Goal: Find specific page/section: Find specific page/section

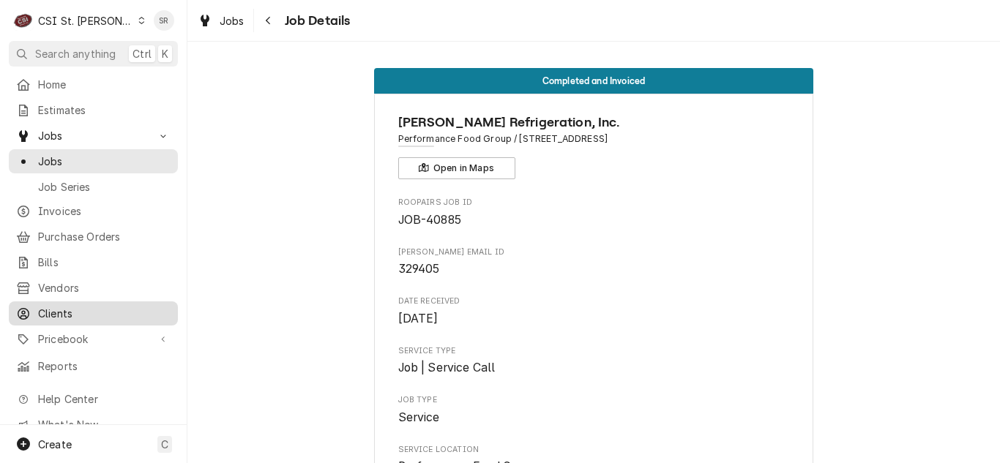
scroll to position [937, 0]
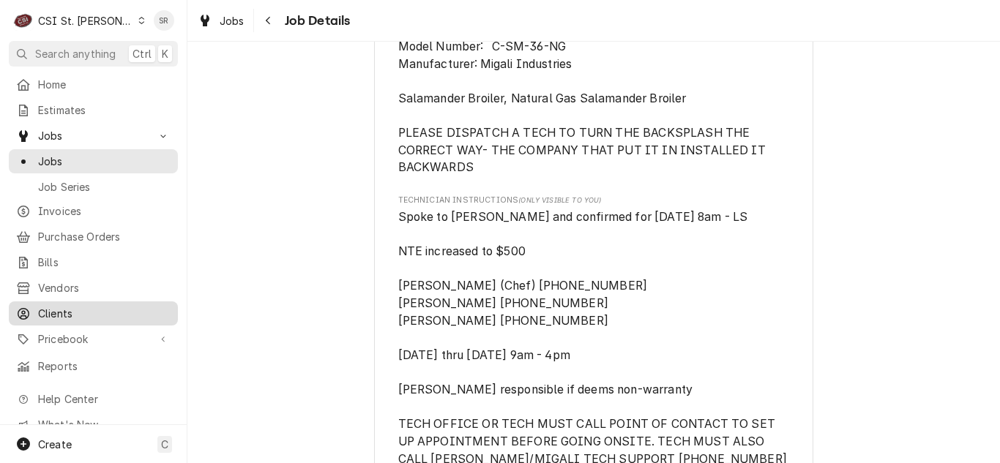
click at [78, 309] on span "Clients" at bounding box center [104, 313] width 133 height 15
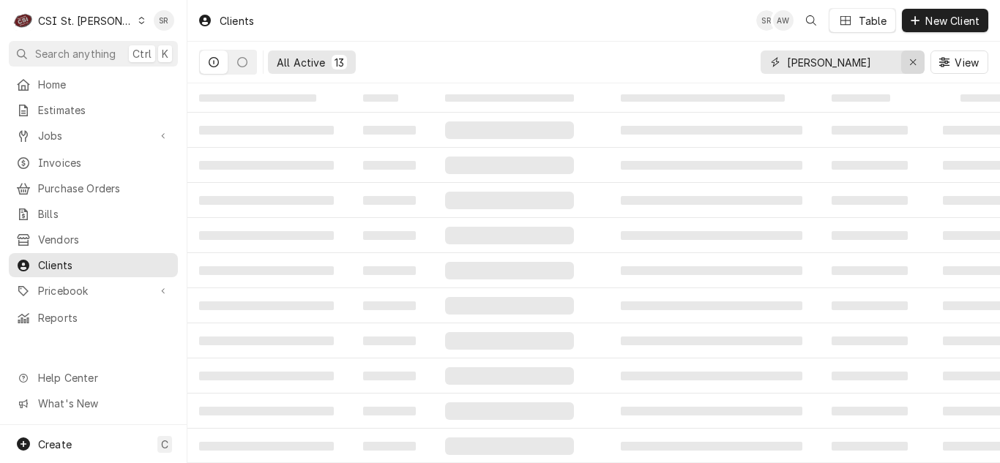
click at [915, 58] on icon "Erase input" at bounding box center [913, 62] width 8 height 10
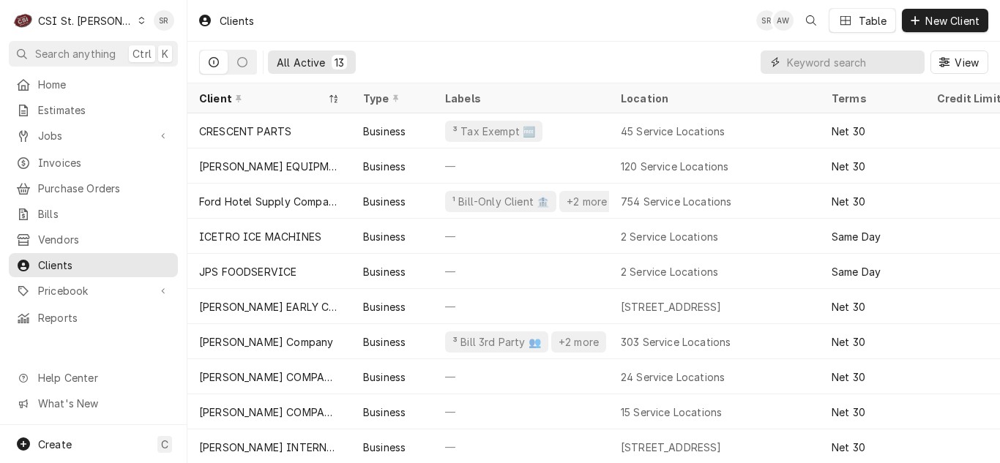
type input "s"
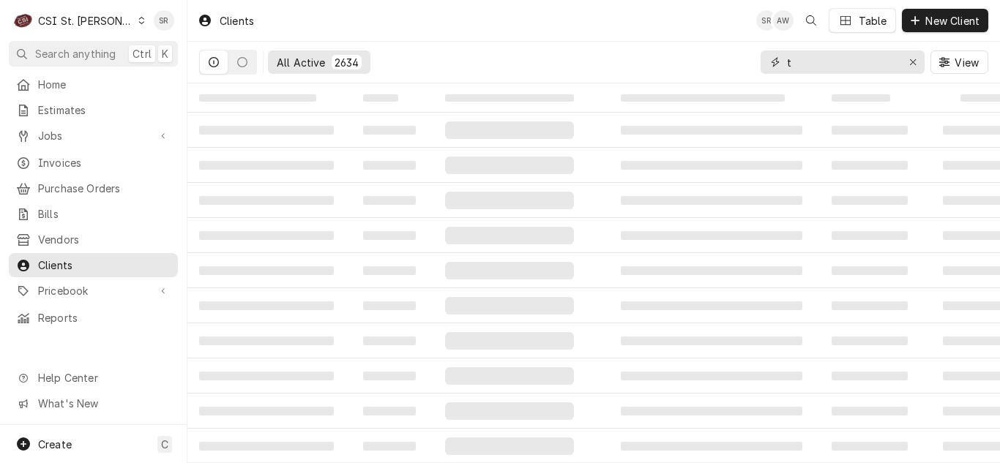
type input "t"
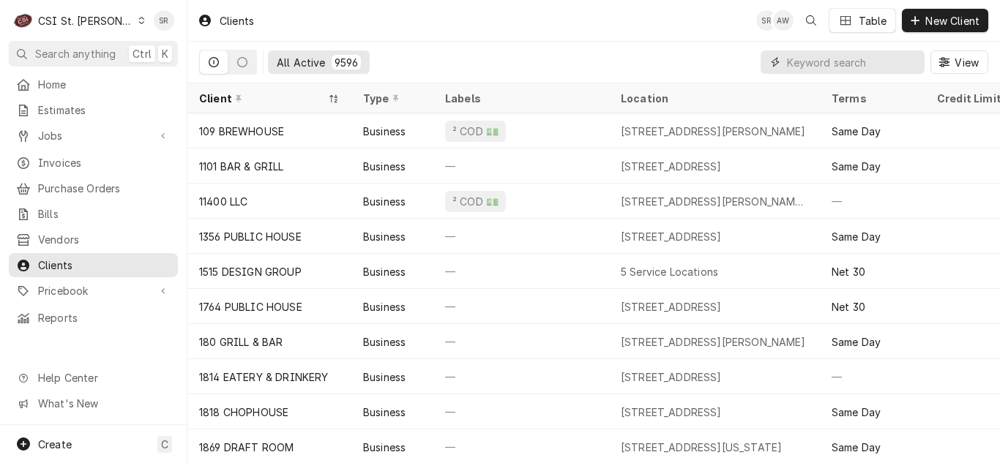
type input "s"
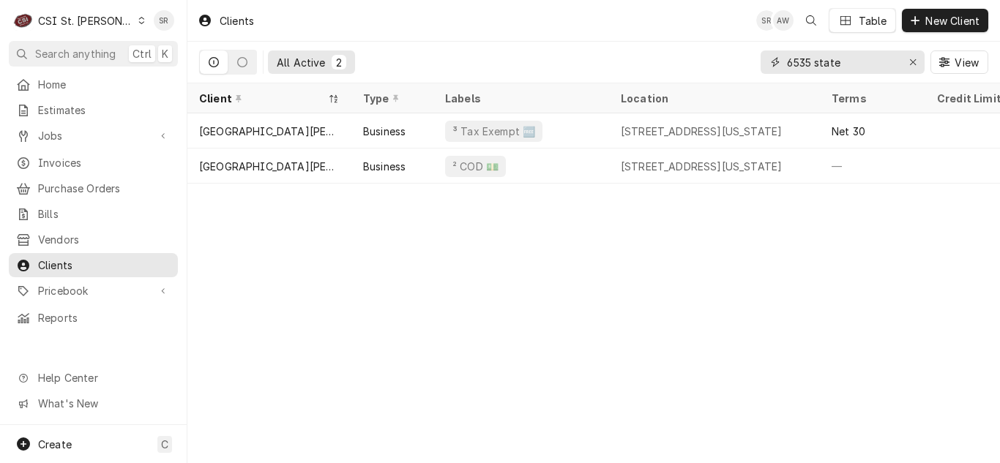
type input "6535 state"
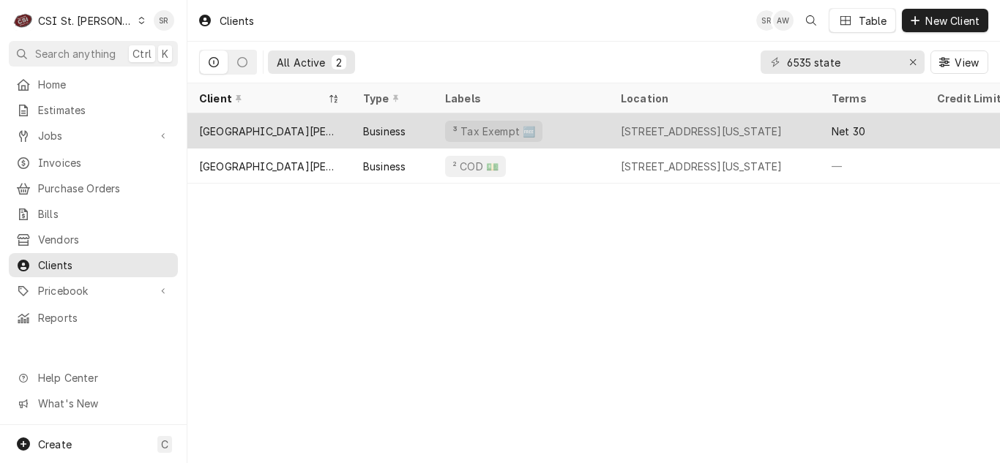
click at [399, 143] on div "Business" at bounding box center [392, 130] width 82 height 35
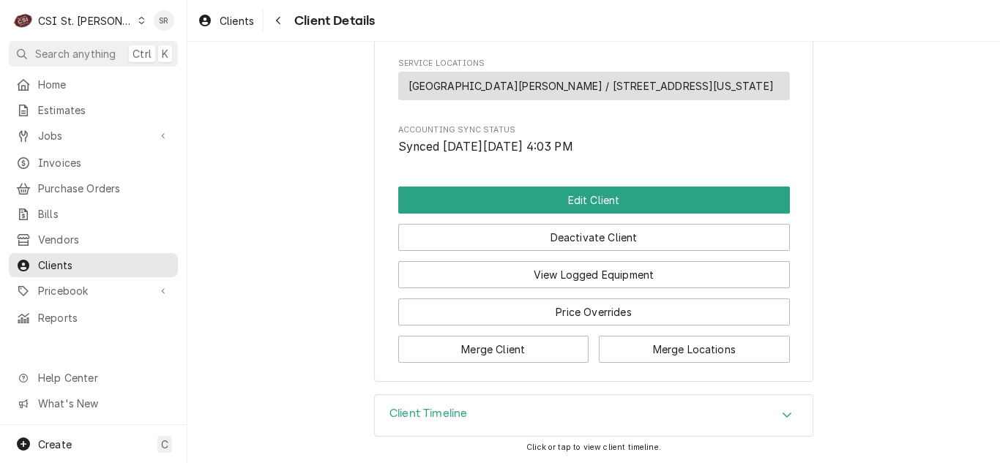
scroll to position [805, 0]
click at [477, 416] on div "Client Timeline" at bounding box center [594, 415] width 438 height 41
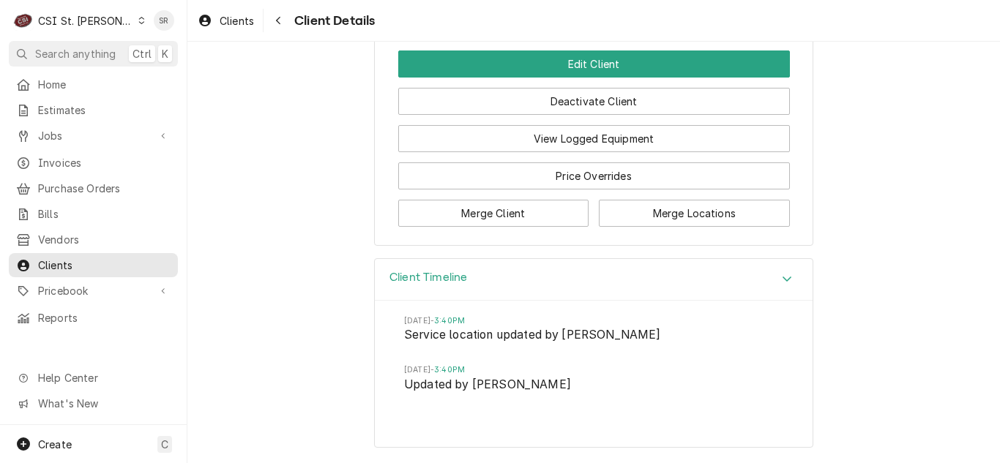
scroll to position [941, 0]
click at [297, 267] on div "Client Timeline Thu, Aug 28, 2025 - 3:40PM Service location updated by Lisa Ves…" at bounding box center [593, 360] width 813 height 205
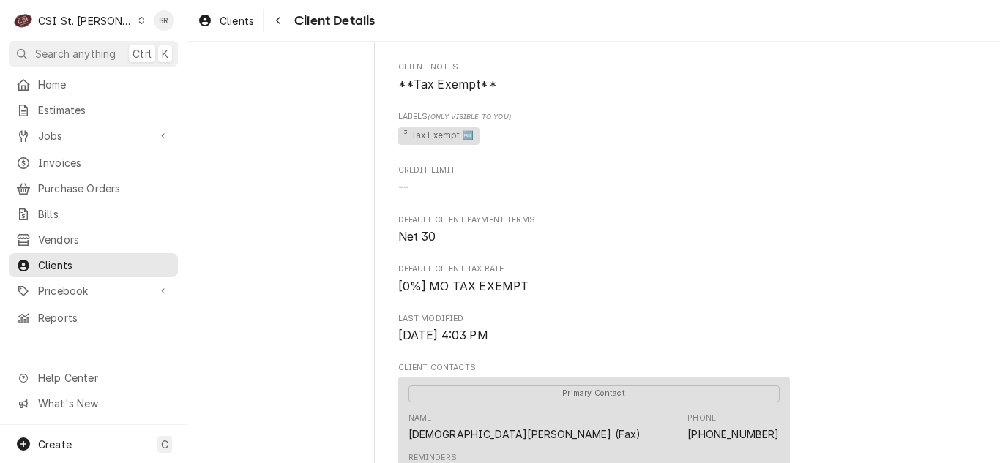
scroll to position [209, 0]
click at [276, 24] on icon "Navigate back" at bounding box center [278, 20] width 7 height 10
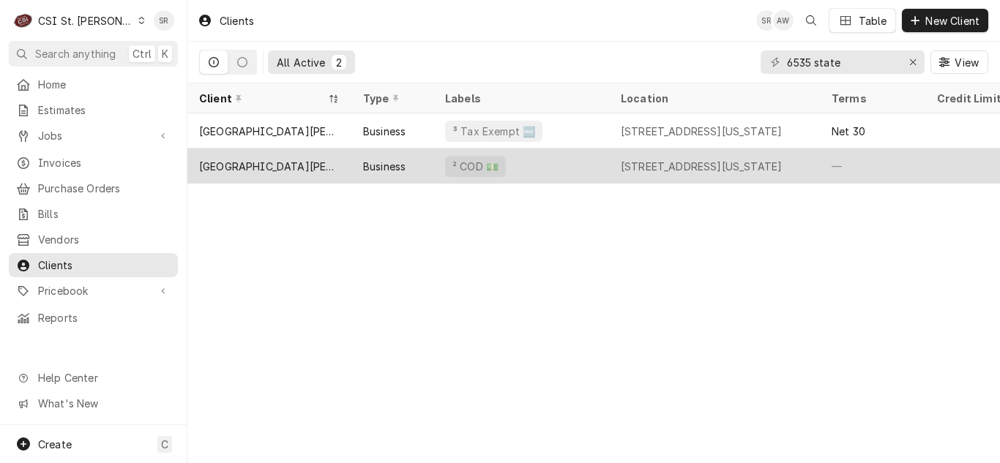
click at [318, 171] on div "[GEOGRAPHIC_DATA][PERSON_NAME][DEMOGRAPHIC_DATA]" at bounding box center [269, 166] width 141 height 15
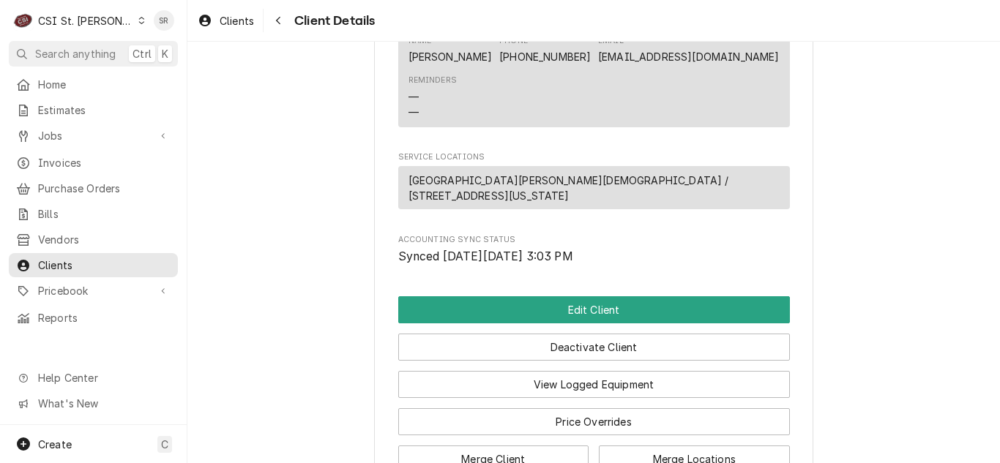
scroll to position [749, 0]
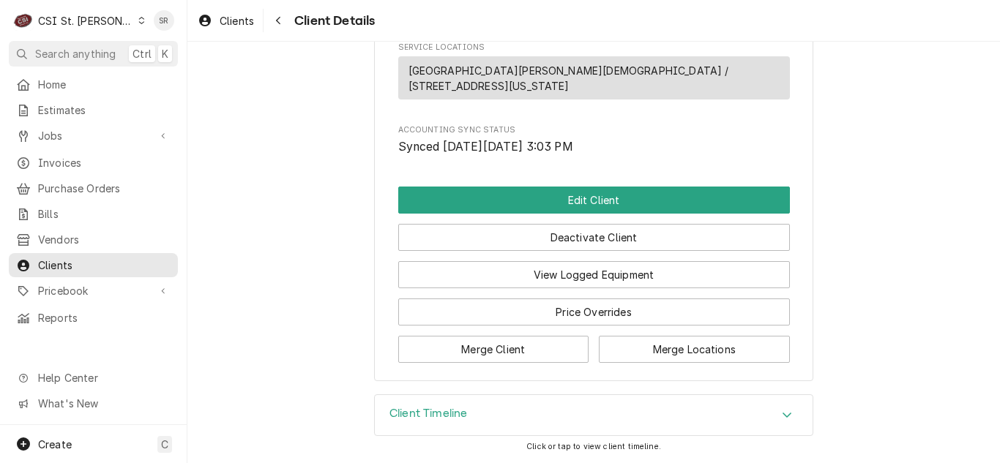
click at [610, 409] on div "Client Timeline" at bounding box center [594, 415] width 438 height 41
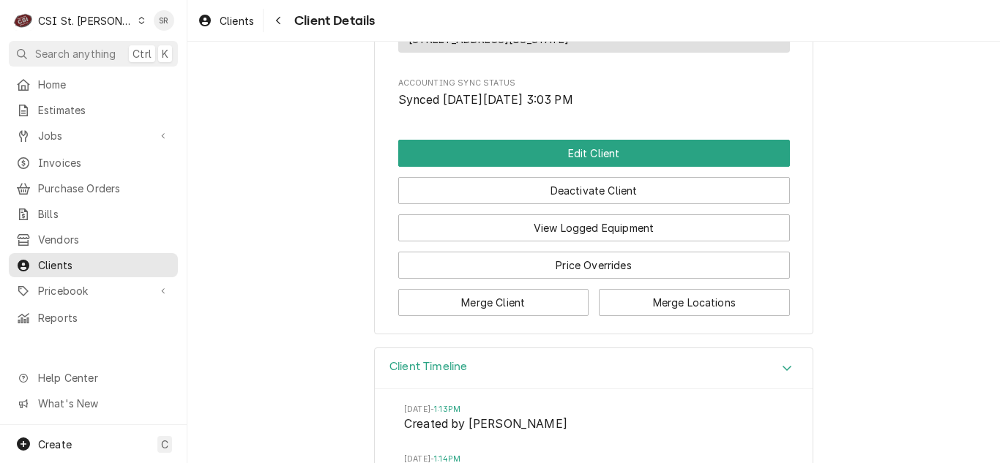
scroll to position [885, 0]
